Goal: Task Accomplishment & Management: Manage account settings

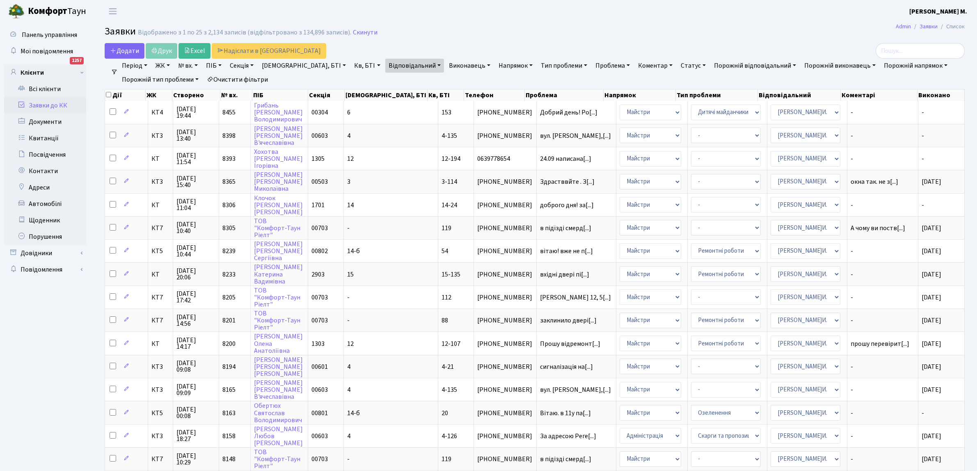
select select "25"
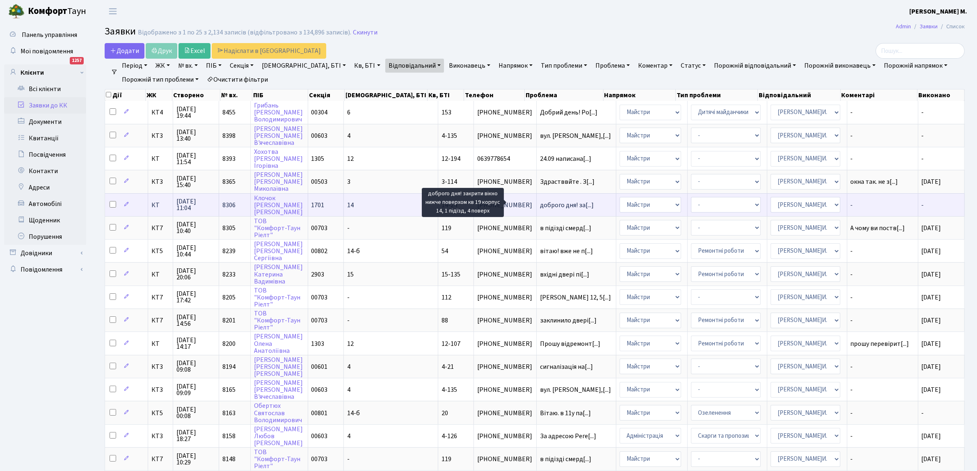
click at [540, 204] on span "доброго дня! за[...]" at bounding box center [567, 205] width 54 height 9
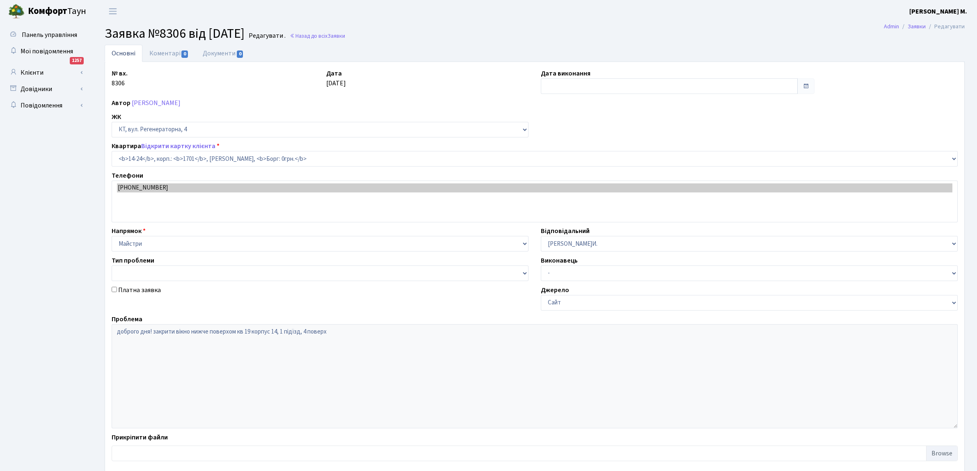
select select "7401"
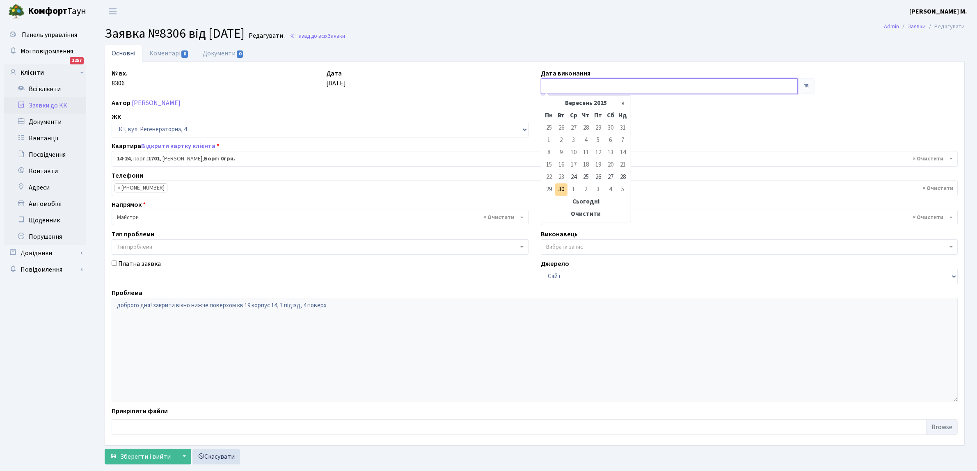
click at [552, 85] on input "text" at bounding box center [669, 86] width 257 height 16
click at [561, 189] on td "30" at bounding box center [561, 189] width 12 height 12
type input "30.09.2025"
click at [128, 456] on span "Зберегти і вийти" at bounding box center [145, 456] width 50 height 9
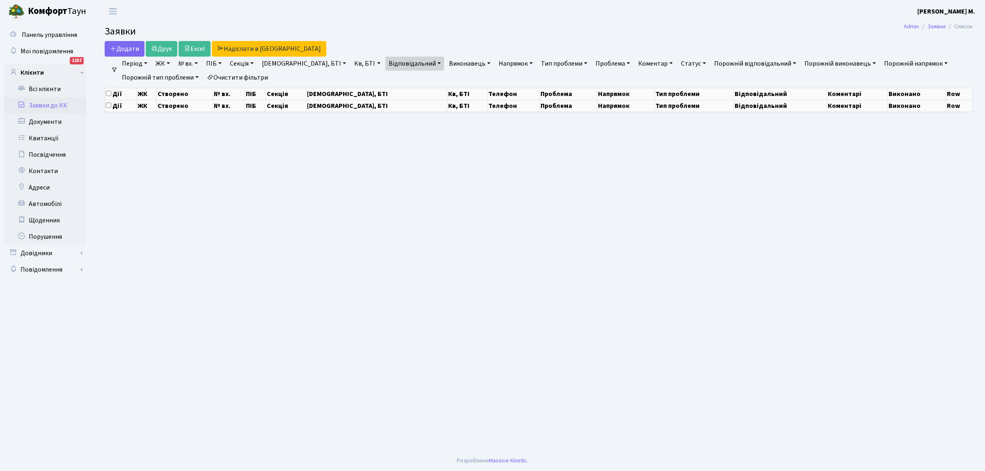
select select "25"
